Goal: Information Seeking & Learning: Learn about a topic

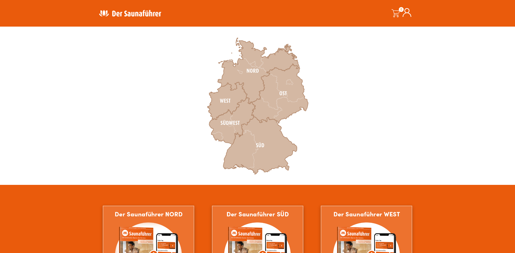
scroll to position [136, 0]
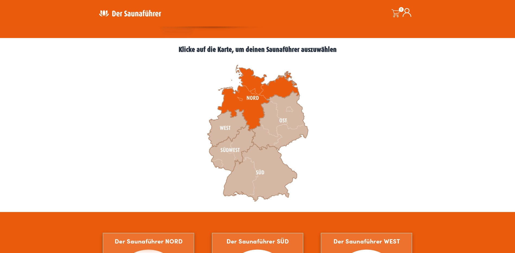
click at [248, 107] on icon at bounding box center [258, 98] width 81 height 66
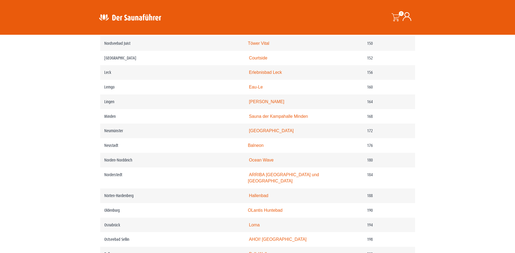
scroll to position [733, 0]
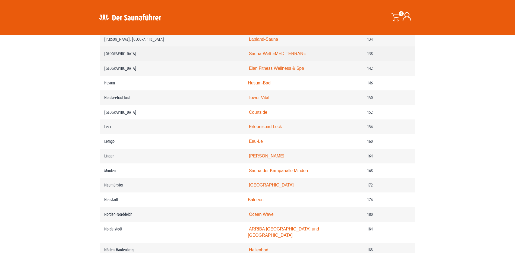
click at [272, 56] on link "Sauna-Welt »MEDITERRAN«" at bounding box center [277, 53] width 57 height 5
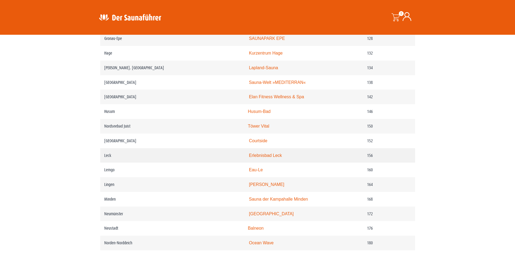
scroll to position [828, 0]
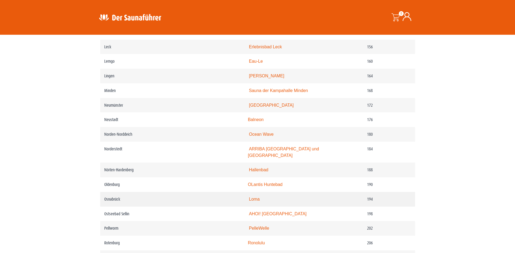
click at [257, 201] on link "Loma" at bounding box center [254, 199] width 11 height 5
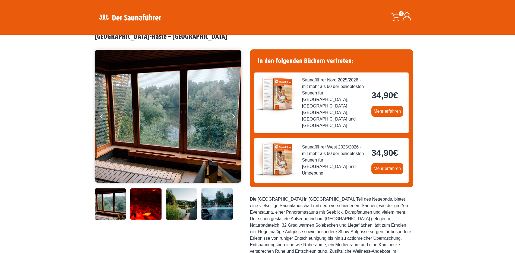
scroll to position [54, 0]
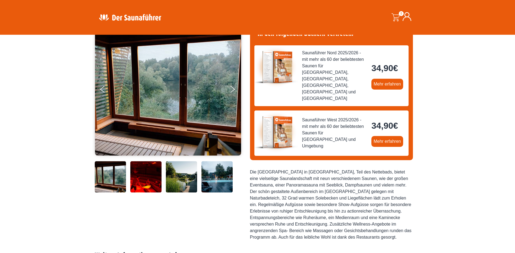
click at [174, 179] on img at bounding box center [181, 176] width 31 height 31
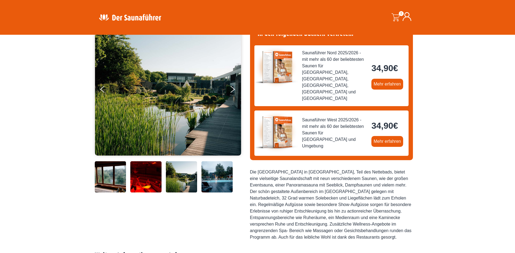
click at [212, 181] on img at bounding box center [216, 176] width 31 height 31
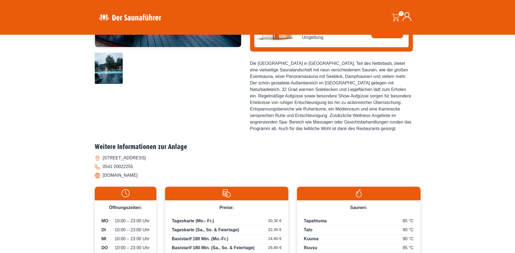
scroll to position [109, 0]
